Goal: Check status: Check status

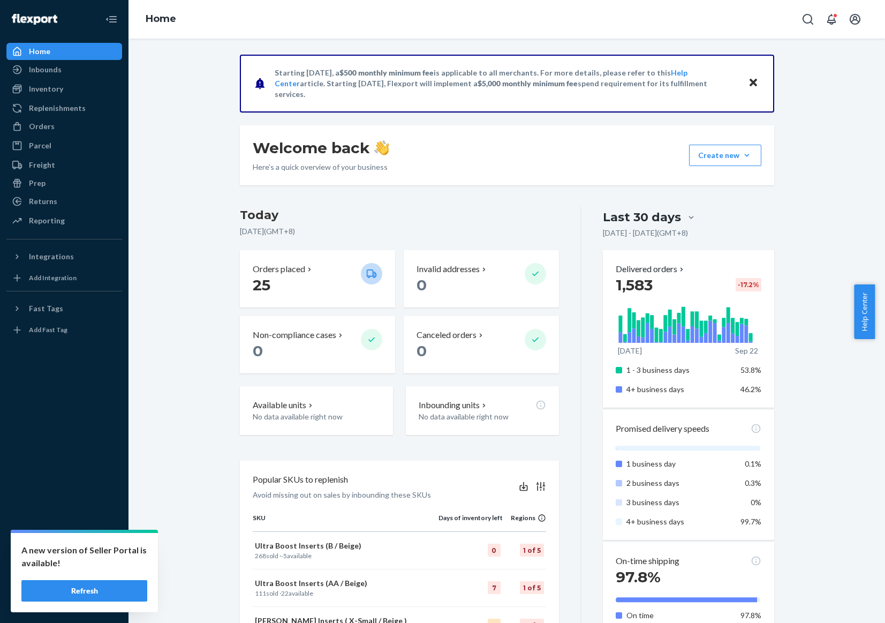
drag, startPoint x: 0, startPoint y: 0, endPoint x: 3, endPoint y: 603, distance: 603.0
click at [80, 585] on button "Refresh" at bounding box center [84, 590] width 126 height 21
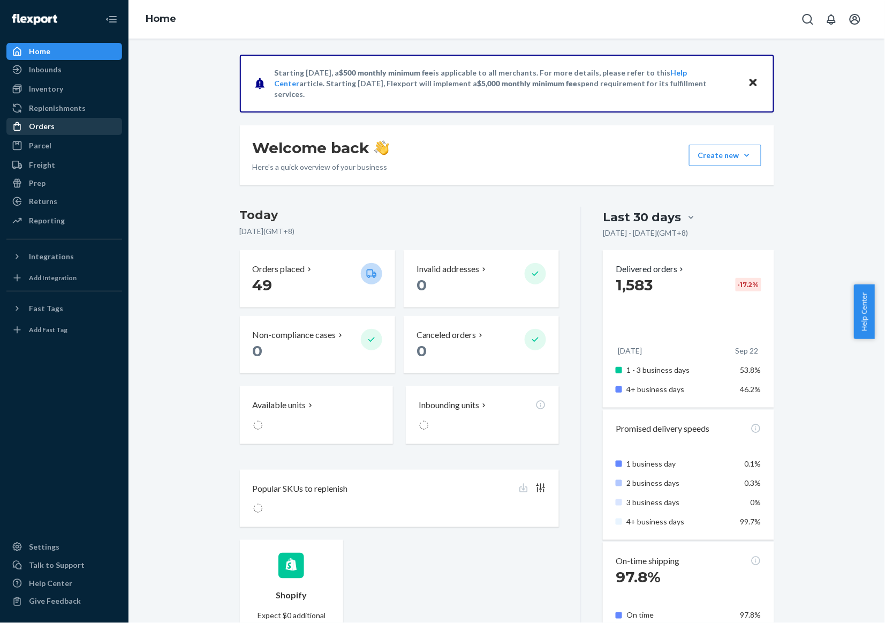
click at [40, 132] on div "Orders" at bounding box center [64, 126] width 114 height 15
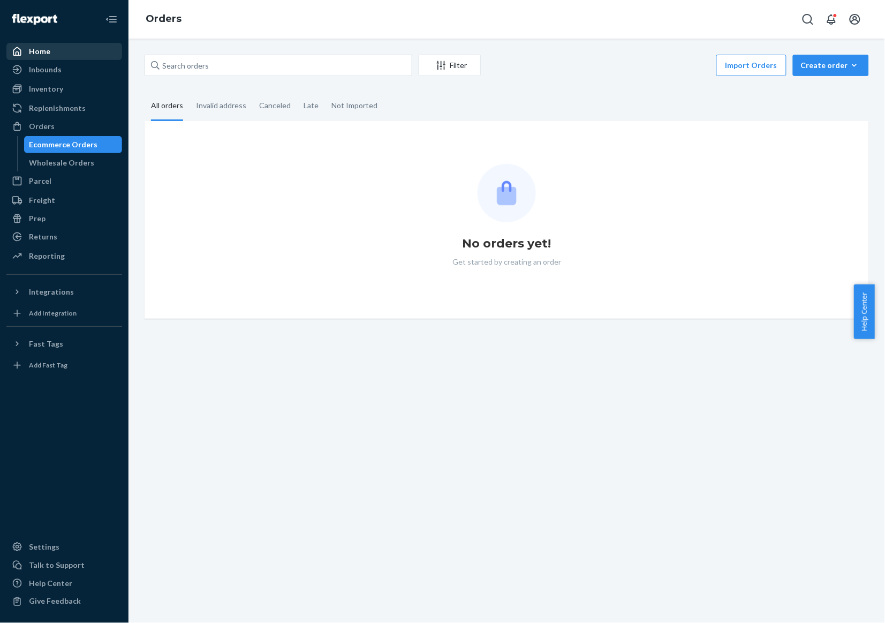
click at [73, 52] on div "Home" at bounding box center [64, 51] width 114 height 15
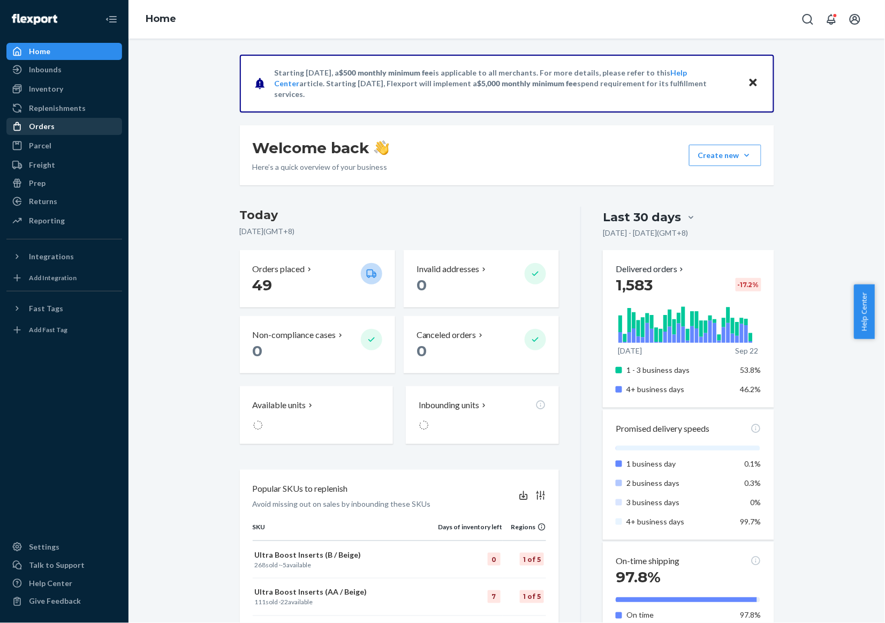
click at [80, 130] on div "Orders" at bounding box center [64, 126] width 114 height 15
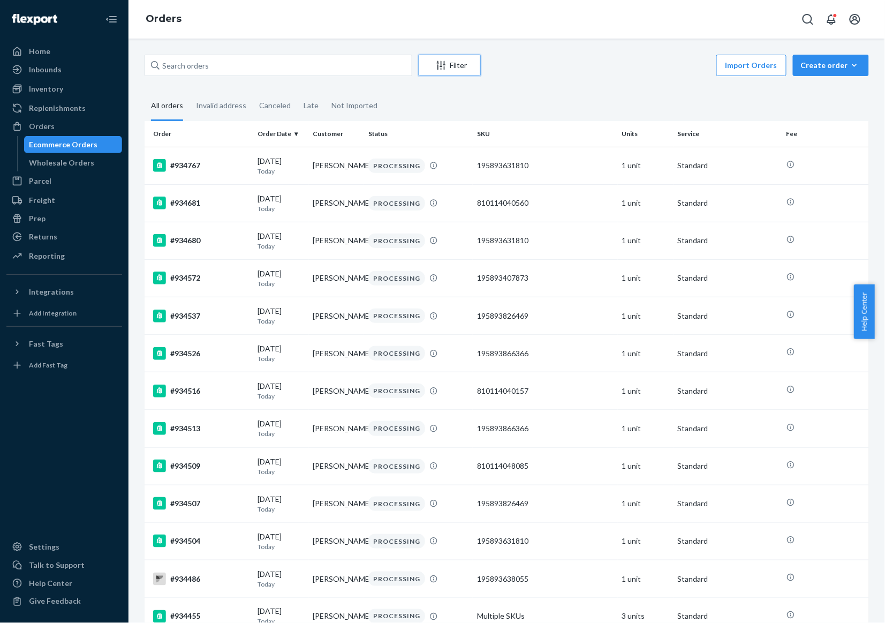
click at [438, 62] on icon "Filter" at bounding box center [441, 65] width 9 height 9
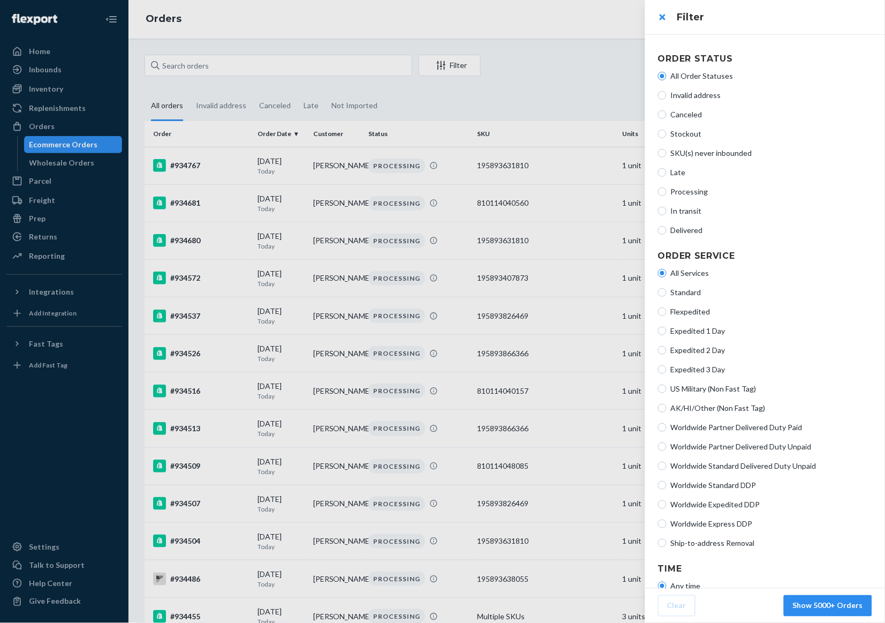
click at [684, 189] on span "Processing" at bounding box center [771, 191] width 201 height 11
click at [667, 189] on input "Processing" at bounding box center [662, 191] width 9 height 9
radio input "true"
radio input "false"
click at [702, 295] on span "Standard" at bounding box center [771, 292] width 201 height 11
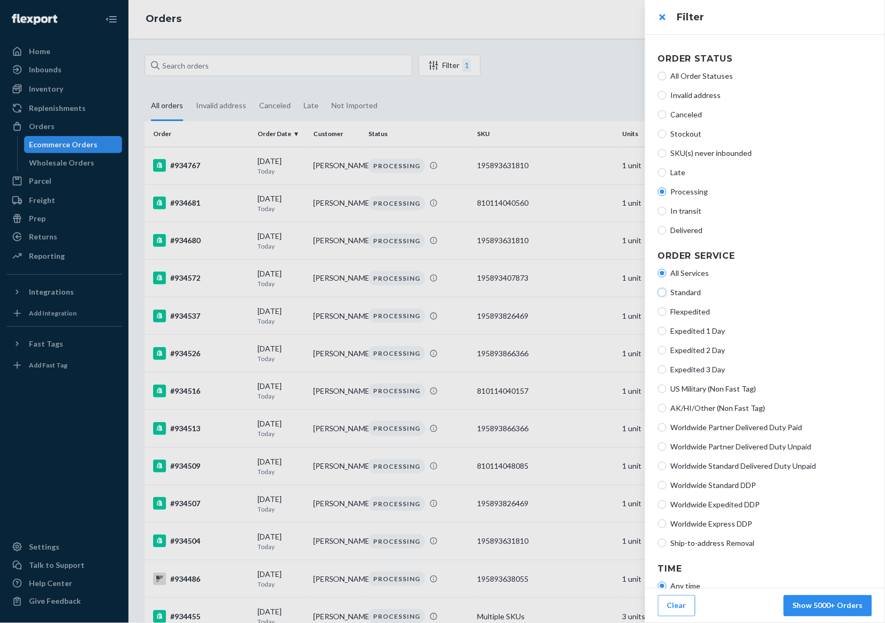
click at [667, 295] on input "Standard" at bounding box center [662, 292] width 9 height 9
radio input "true"
radio input "false"
click at [849, 611] on button "Show 60 Orders" at bounding box center [834, 605] width 75 height 21
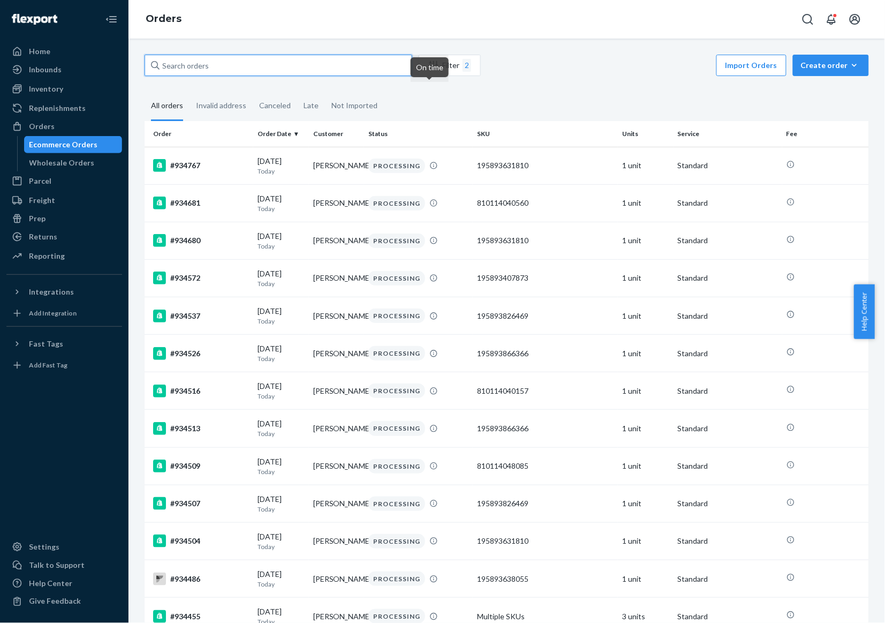
click at [259, 67] on input "text" at bounding box center [279, 65] width 268 height 21
paste input "934360"
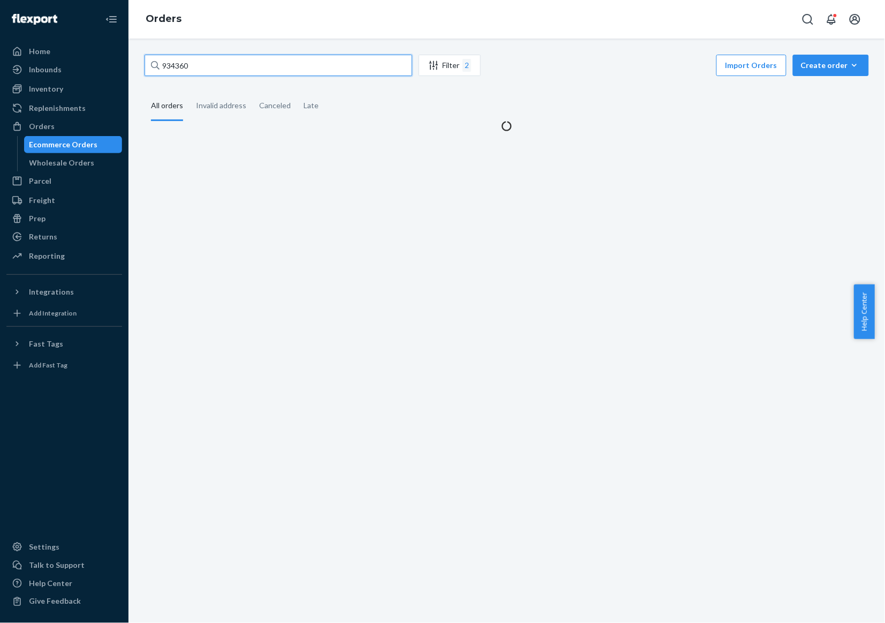
type input "934360"
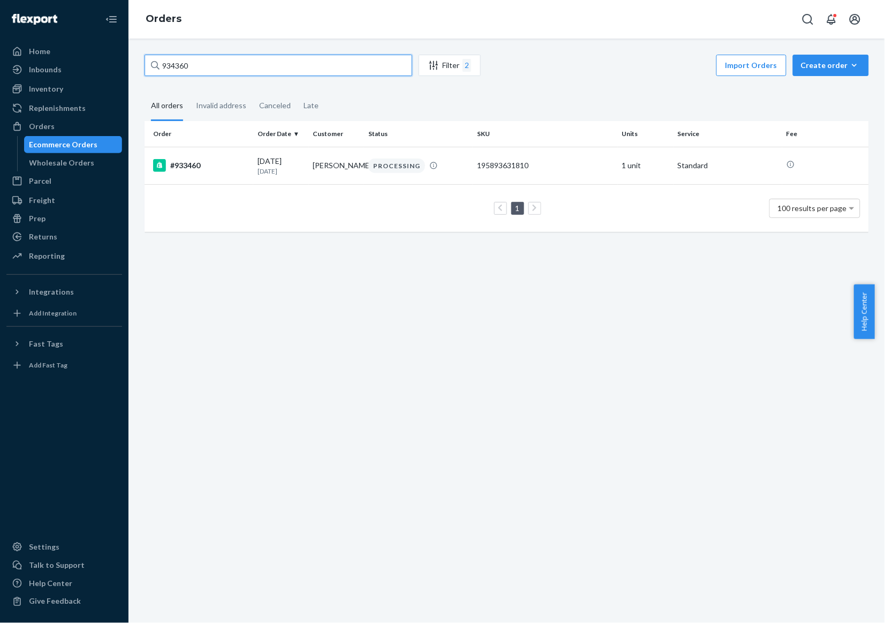
click at [300, 70] on input "934360" at bounding box center [279, 65] width 268 height 21
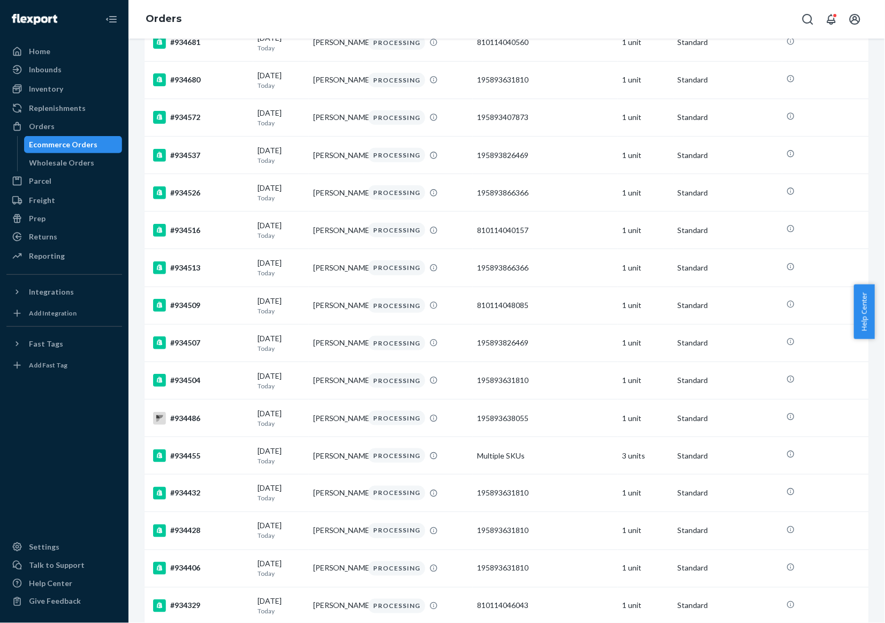
scroll to position [402, 0]
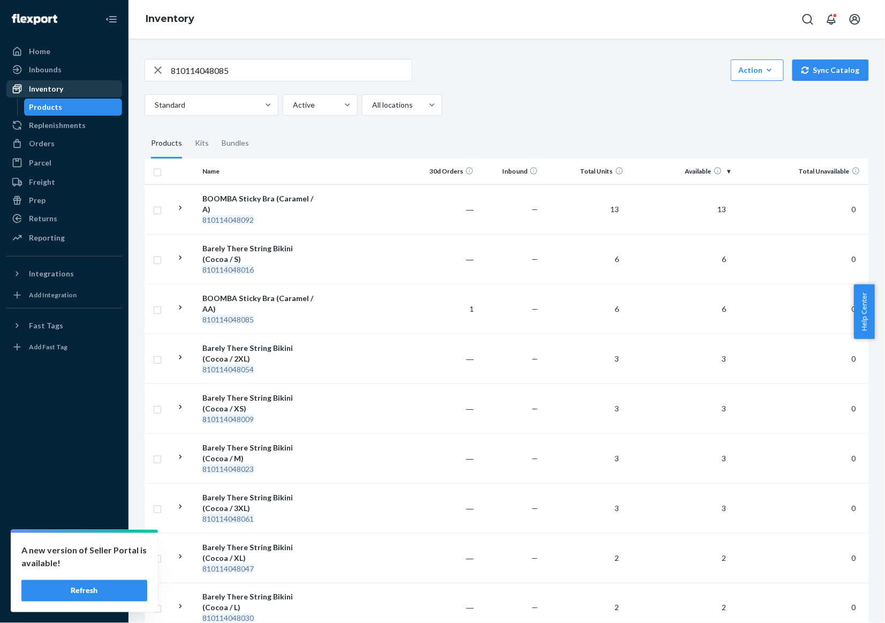
click at [57, 81] on div "Inventory" at bounding box center [64, 88] width 114 height 15
click at [69, 52] on div "Home" at bounding box center [64, 51] width 114 height 15
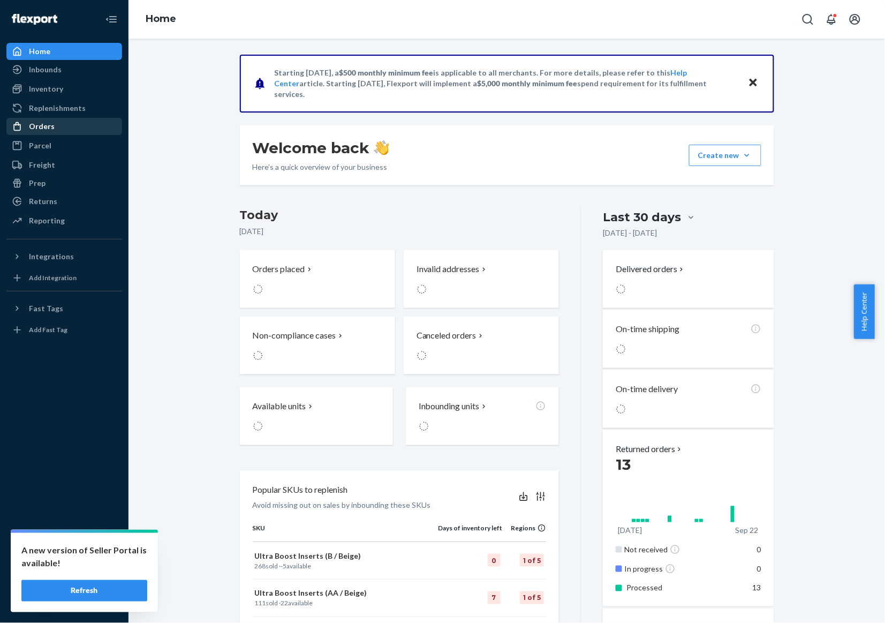
click at [76, 133] on div "Orders" at bounding box center [64, 126] width 114 height 15
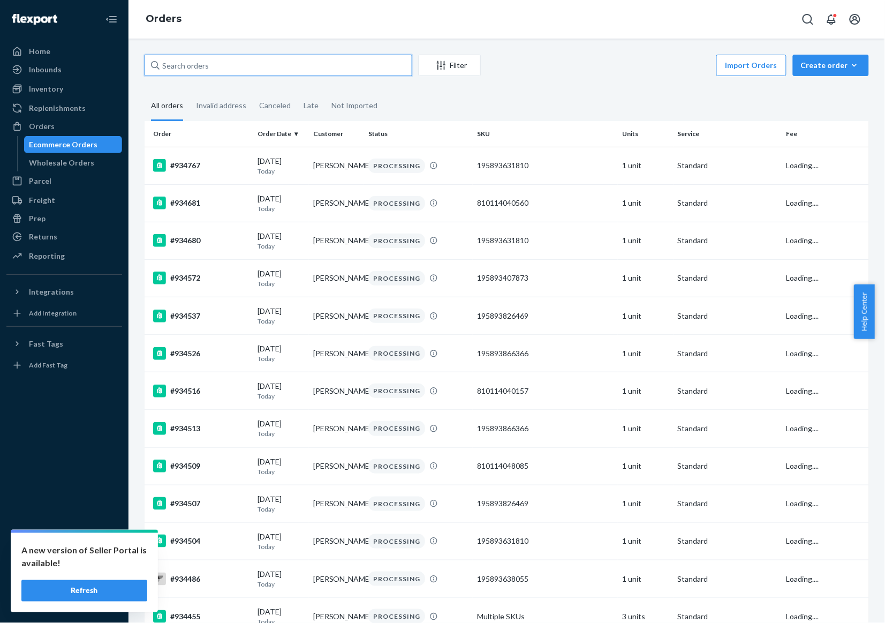
click at [313, 66] on input "text" at bounding box center [279, 65] width 268 height 21
paste input "934360"
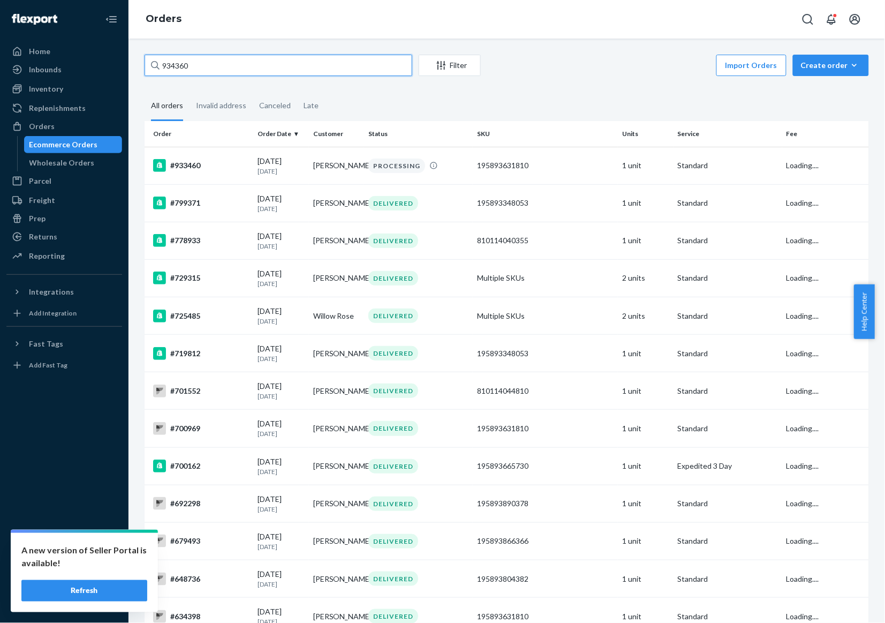
type input "934360"
click at [304, 93] on div "Late" at bounding box center [311, 106] width 15 height 29
click at [297, 92] on input "Late" at bounding box center [297, 92] width 0 height 0
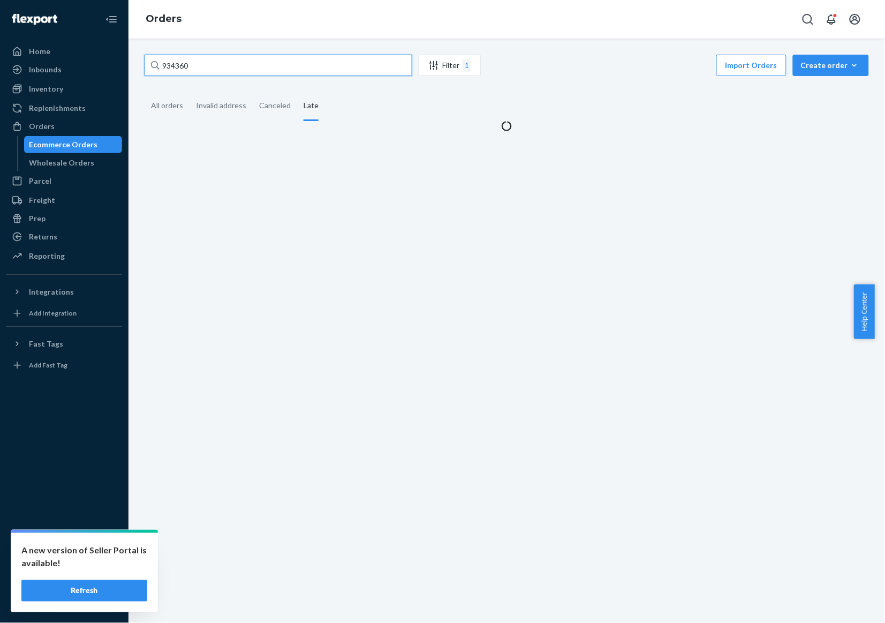
click at [304, 64] on input "934360" at bounding box center [279, 65] width 268 height 21
click at [155, 113] on div "All orders" at bounding box center [167, 106] width 32 height 29
click at [145, 92] on input "All orders" at bounding box center [145, 92] width 0 height 0
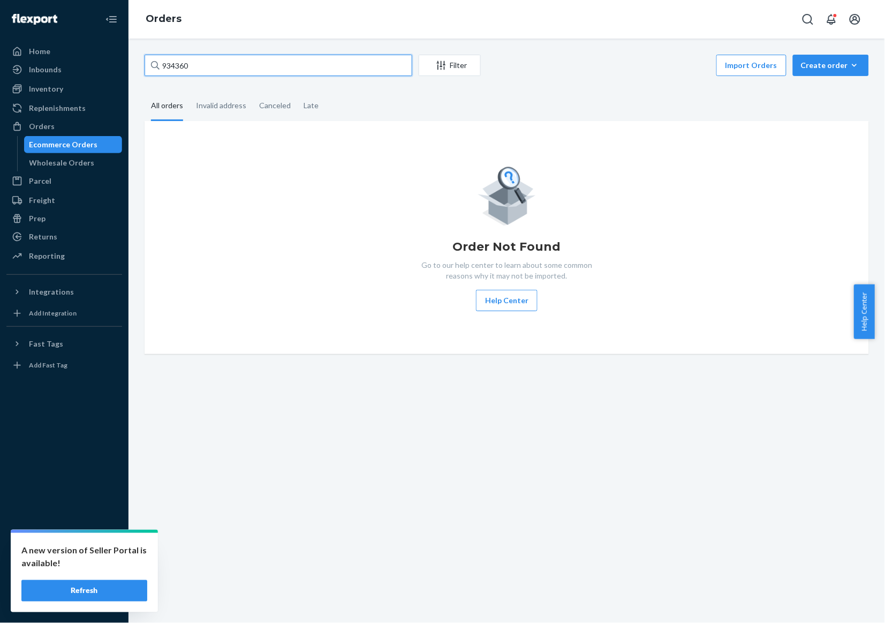
click at [247, 70] on input "934360" at bounding box center [279, 65] width 268 height 21
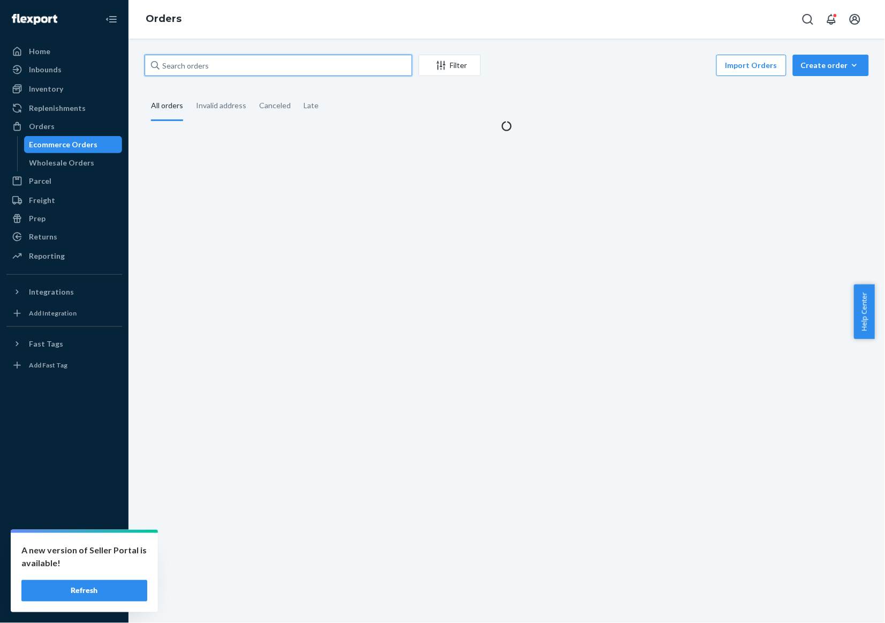
paste input "934360"
type input "934360"
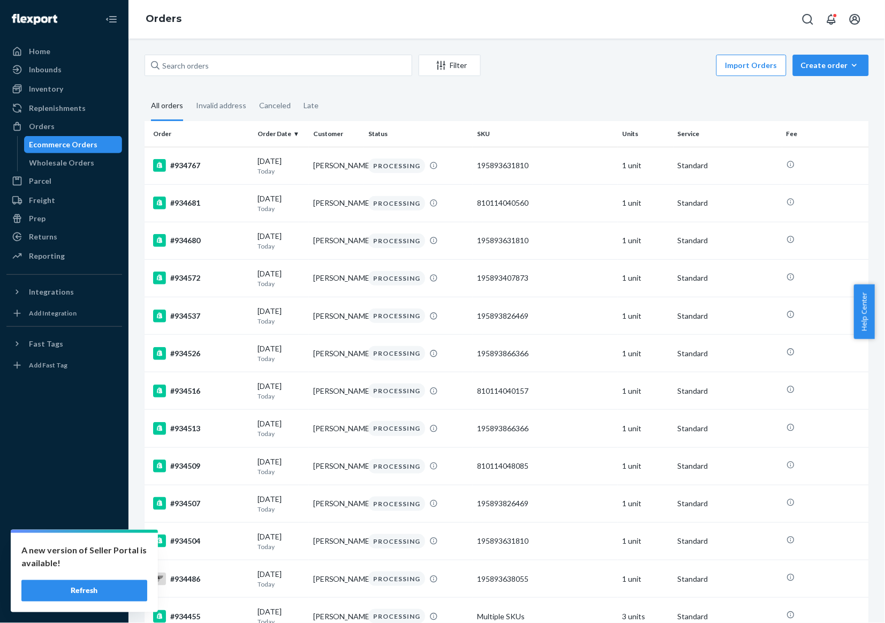
click at [77, 588] on button "Refresh" at bounding box center [84, 590] width 126 height 21
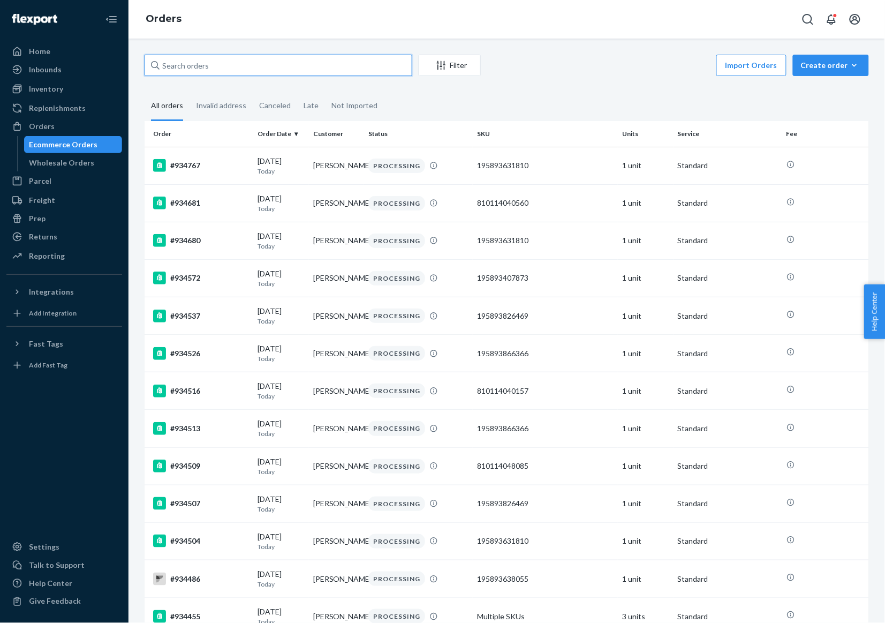
click at [362, 65] on input "text" at bounding box center [279, 65] width 268 height 21
paste input "934360"
type input "934360"
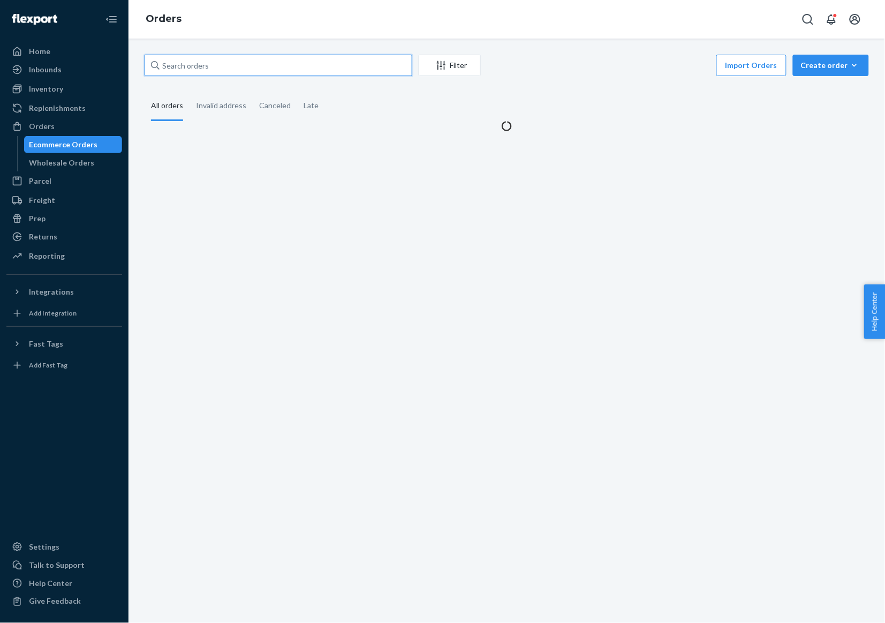
paste input "934360"
type input "934360"
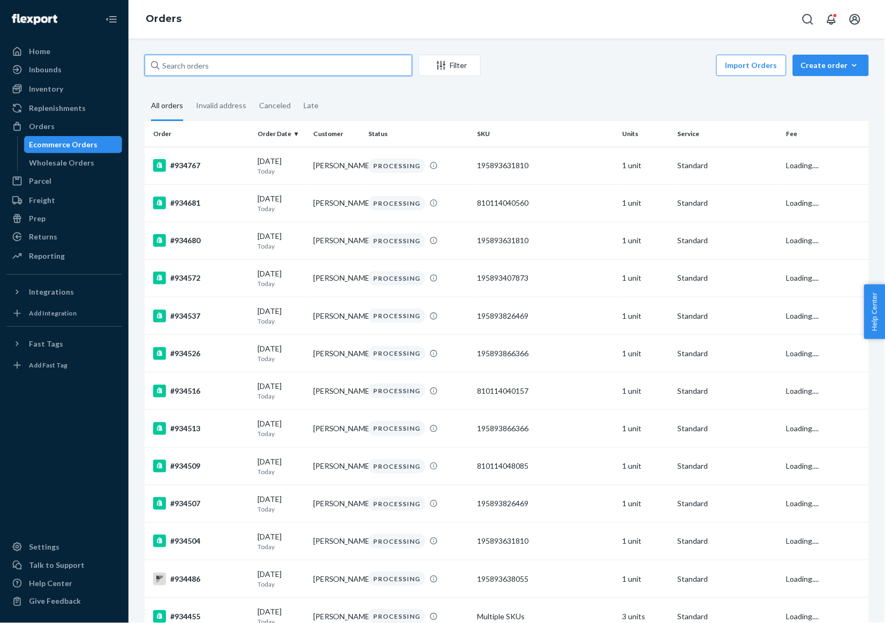
paste input "934360"
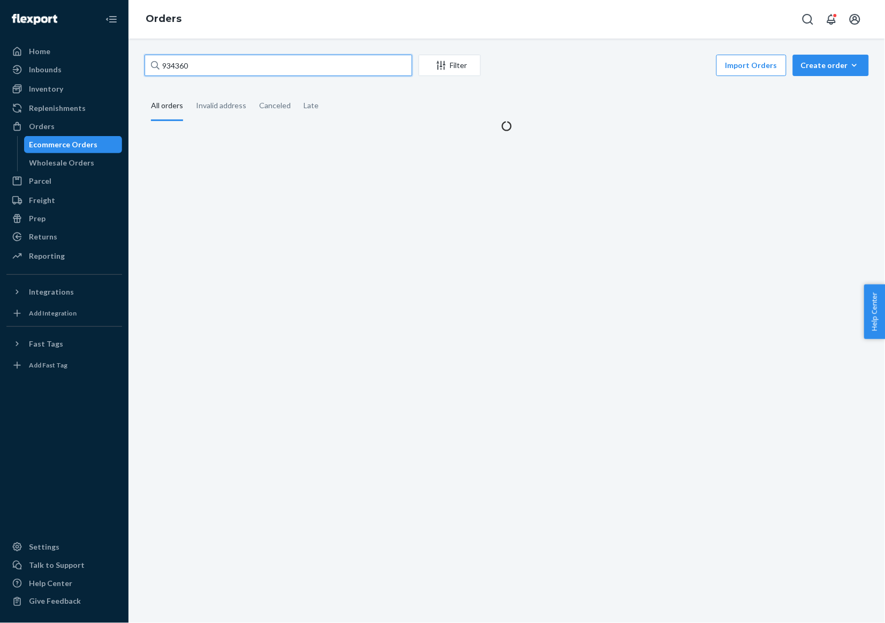
type input "934360"
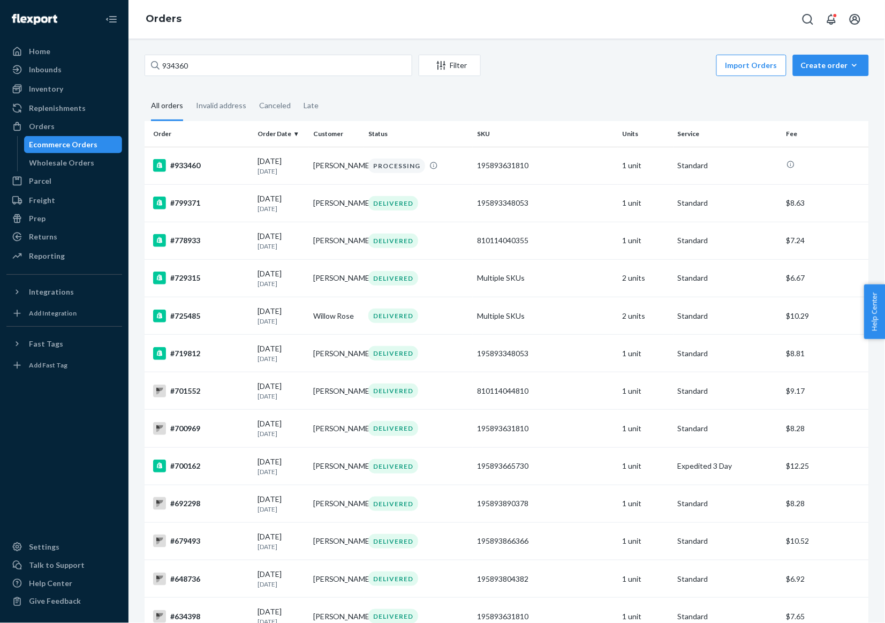
drag, startPoint x: 269, startPoint y: 78, endPoint x: 274, endPoint y: 72, distance: 7.2
click at [272, 75] on div "934360 Filter Import Orders Create order Ecommerce order Removal order" at bounding box center [507, 67] width 725 height 24
click at [278, 67] on input "934360" at bounding box center [279, 65] width 268 height 21
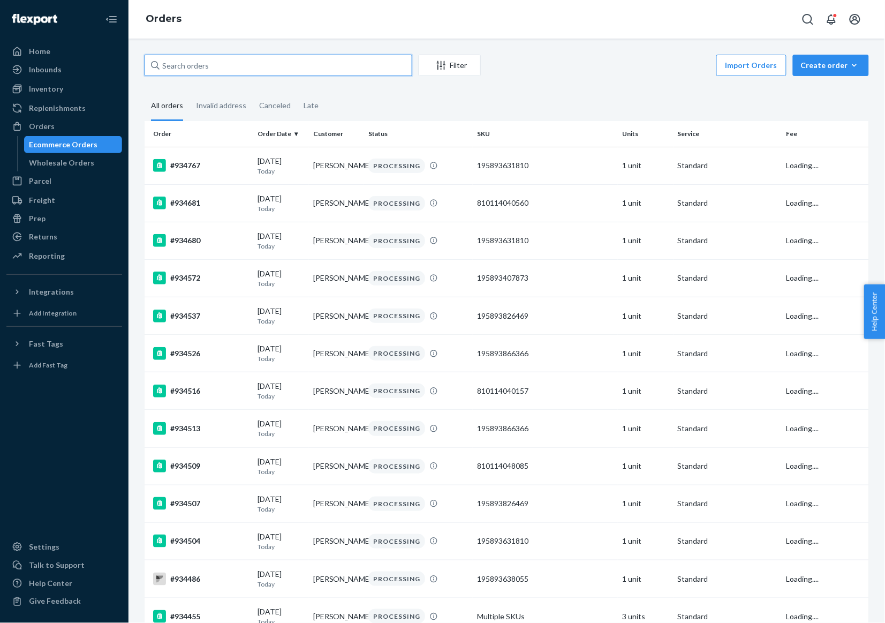
paste input "934360"
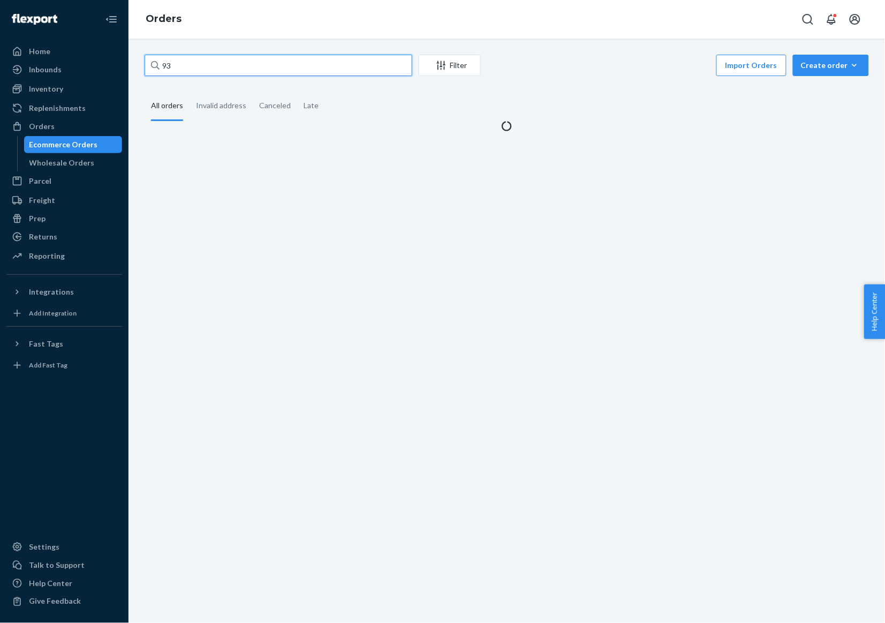
type input "9"
